Goal: Task Accomplishment & Management: Manage account settings

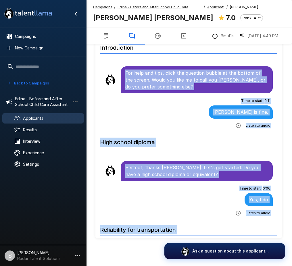
scroll to position [1165, 0]
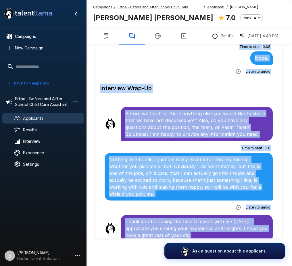
click at [23, 83] on button "Back to Campaigns" at bounding box center [28, 83] width 45 height 9
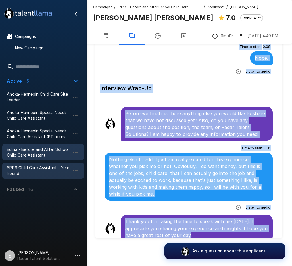
click at [23, 169] on span "SPPS Child Care Assistant - Year Round" at bounding box center [38, 171] width 63 height 12
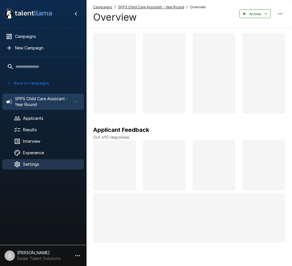
scroll to position [33, 0]
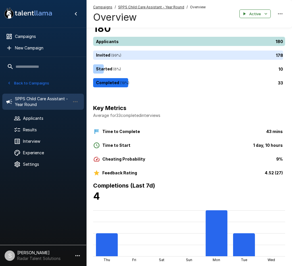
click at [123, 40] on div "180" at bounding box center [190, 41] width 194 height 9
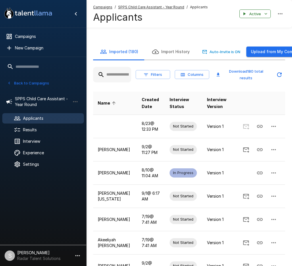
click at [114, 72] on input "text" at bounding box center [112, 75] width 38 height 10
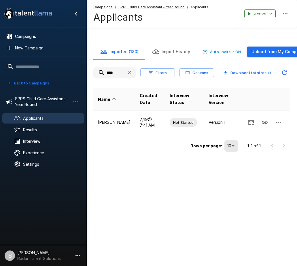
drag, startPoint x: 115, startPoint y: 73, endPoint x: 86, endPoint y: 75, distance: 29.4
click at [86, 75] on div ".st0{fill:#FFFFFF;} .st1{fill:#76a4ed;} Campaigns New Campaign Active 5 Anoka-H…" at bounding box center [191, 95] width 210 height 163
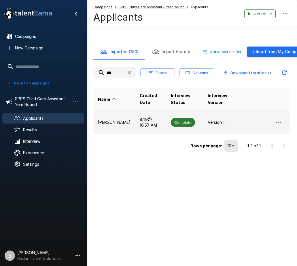
type input "***"
click at [173, 123] on span "Complete" at bounding box center [183, 122] width 24 height 5
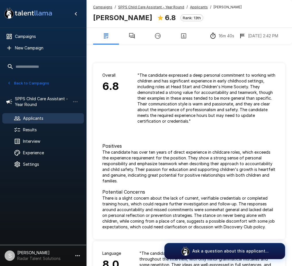
click at [127, 6] on u "SPPS Child Care Assistant - Year Round" at bounding box center [151, 7] width 66 height 4
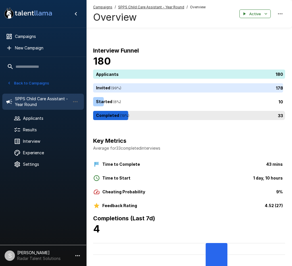
click at [127, 116] on div "33" at bounding box center [190, 115] width 194 height 9
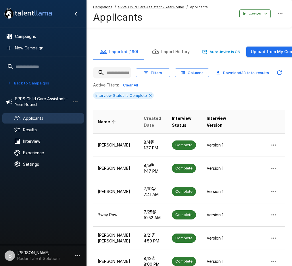
click at [144, 121] on span "Created Date" at bounding box center [153, 122] width 19 height 14
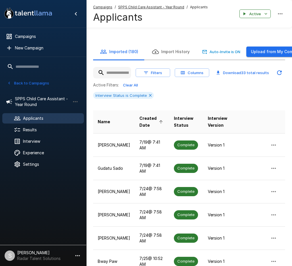
click at [139, 120] on span "Created Date" at bounding box center [151, 122] width 25 height 14
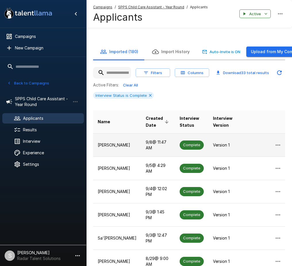
click at [180, 143] on span "Complete" at bounding box center [192, 144] width 24 height 5
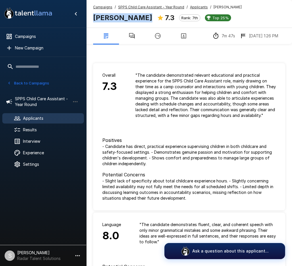
drag, startPoint x: 139, startPoint y: 18, endPoint x: 91, endPoint y: 18, distance: 48.0
click at [91, 18] on div "Campaigns / SPPS Child Care Assistant - Year Round / Applicants / [PERSON_NAME]…" at bounding box center [189, 14] width 206 height 28
copy b "[PERSON_NAME]"
click at [131, 35] on icon "button" at bounding box center [132, 36] width 7 height 7
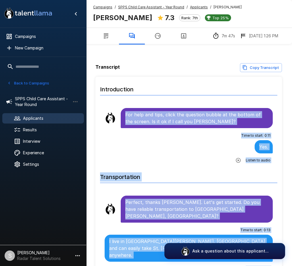
scroll to position [14, 0]
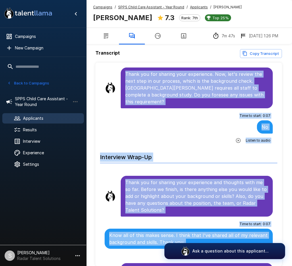
scroll to position [42, 0]
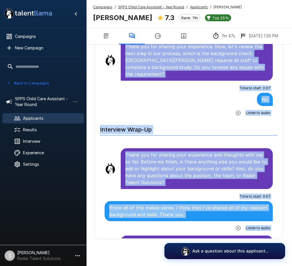
drag, startPoint x: 125, startPoint y: 113, endPoint x: 243, endPoint y: 233, distance: 168.0
click at [177, 119] on li "Interview Wrap-Up" at bounding box center [188, 129] width 177 height 21
